Goal: Task Accomplishment & Management: Complete application form

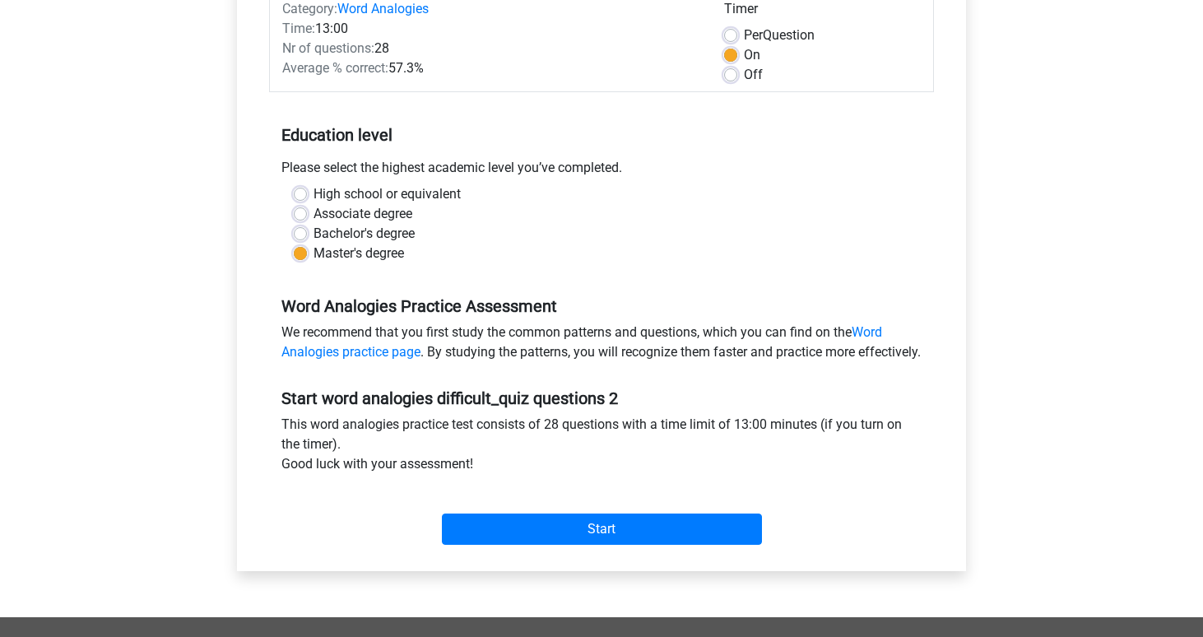
scroll to position [167, 0]
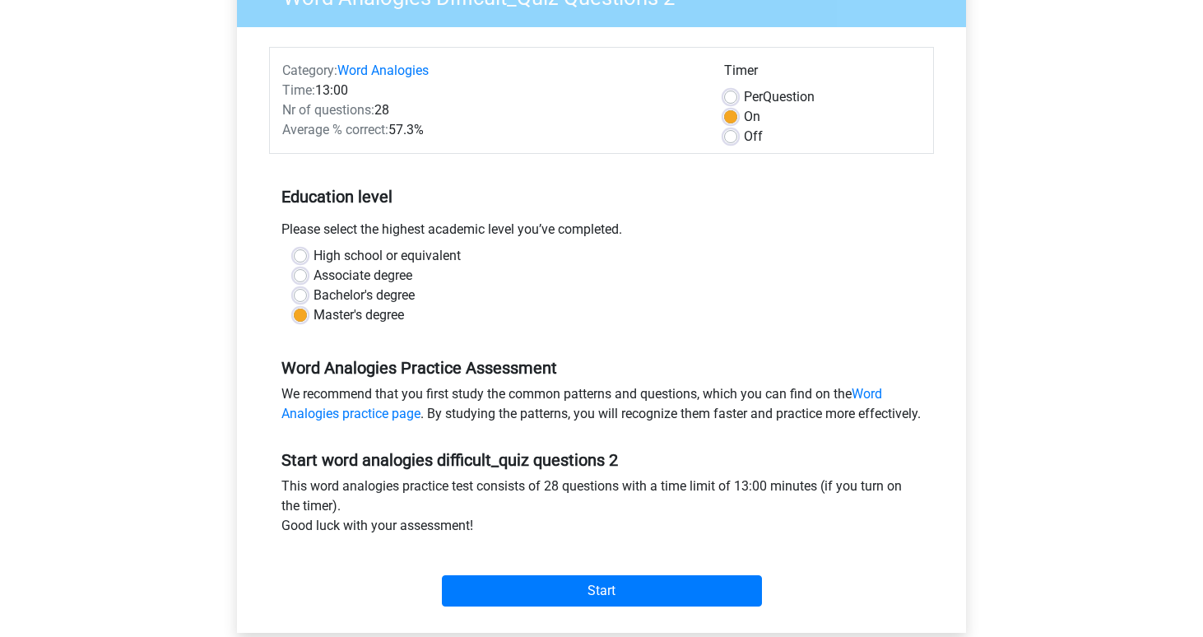
click at [314, 250] on label "High school or equivalent" at bounding box center [387, 256] width 147 height 20
click at [302, 250] on input "High school or equivalent" at bounding box center [300, 254] width 13 height 16
radio input "true"
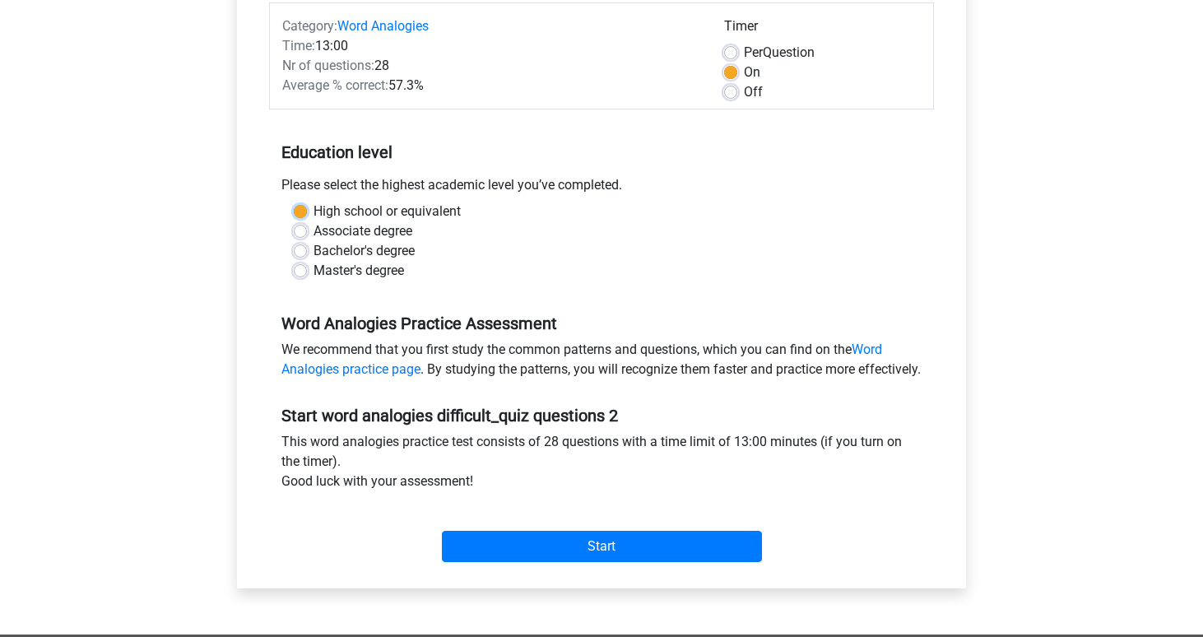
scroll to position [277, 0]
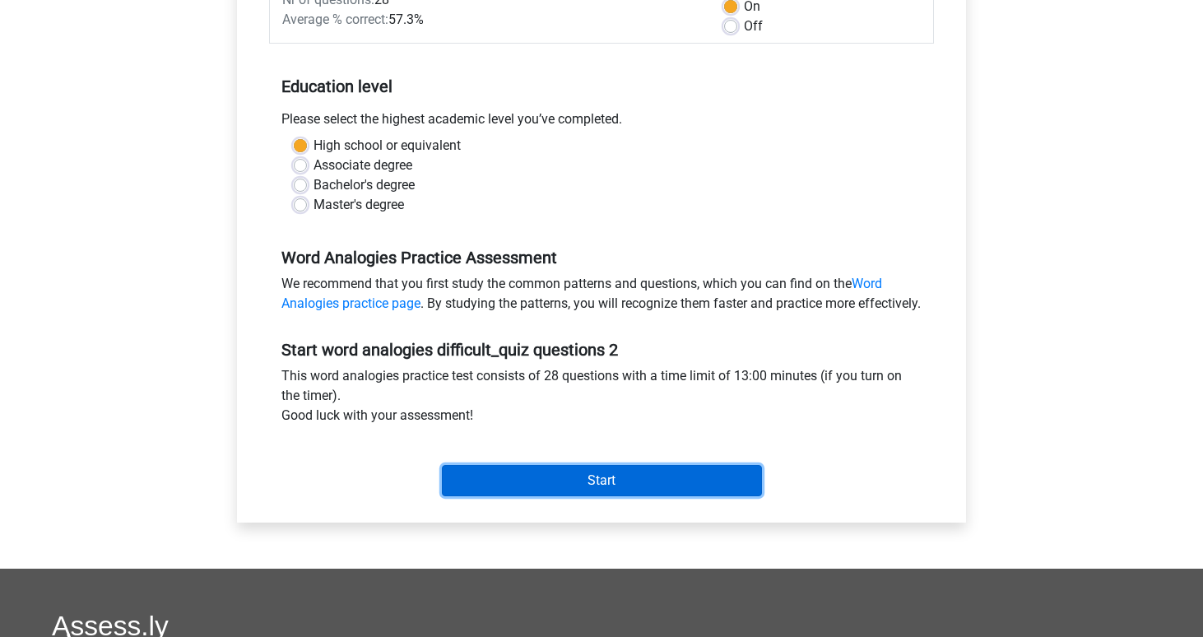
click at [582, 493] on input "Start" at bounding box center [602, 480] width 320 height 31
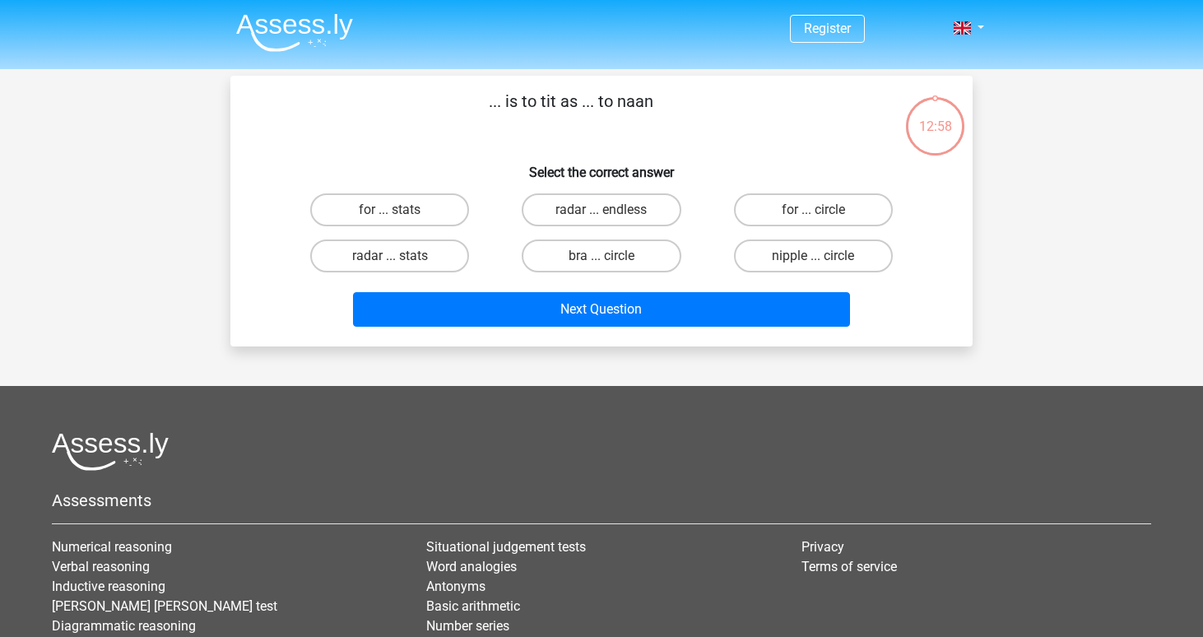
scroll to position [5, 0]
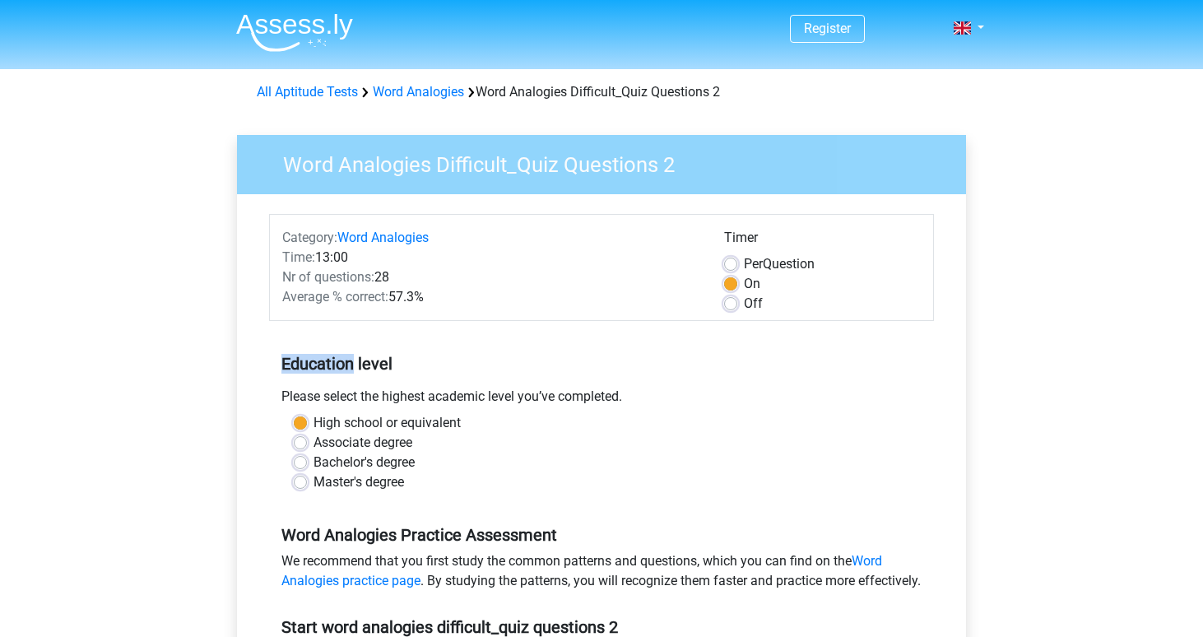
scroll to position [1, 0]
